Goal: Find specific page/section: Find specific page/section

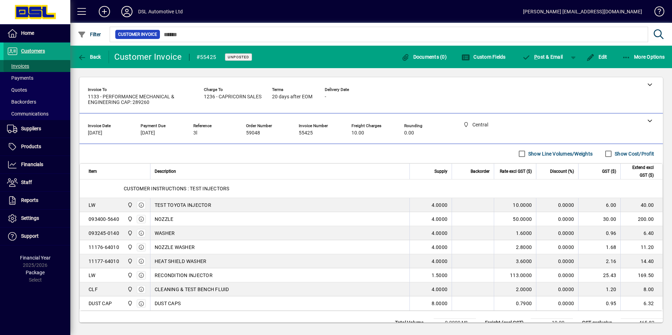
click at [37, 65] on span at bounding box center [37, 66] width 67 height 17
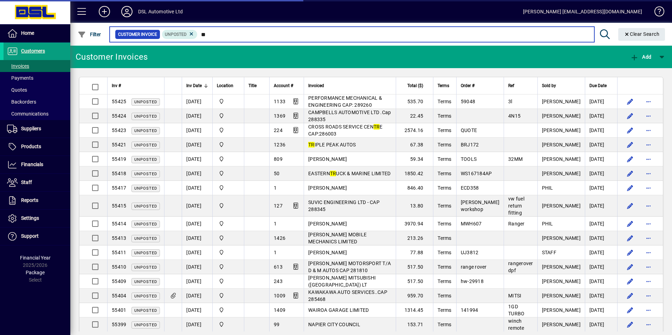
type input "*"
